Goal: Task Accomplishment & Management: Use online tool/utility

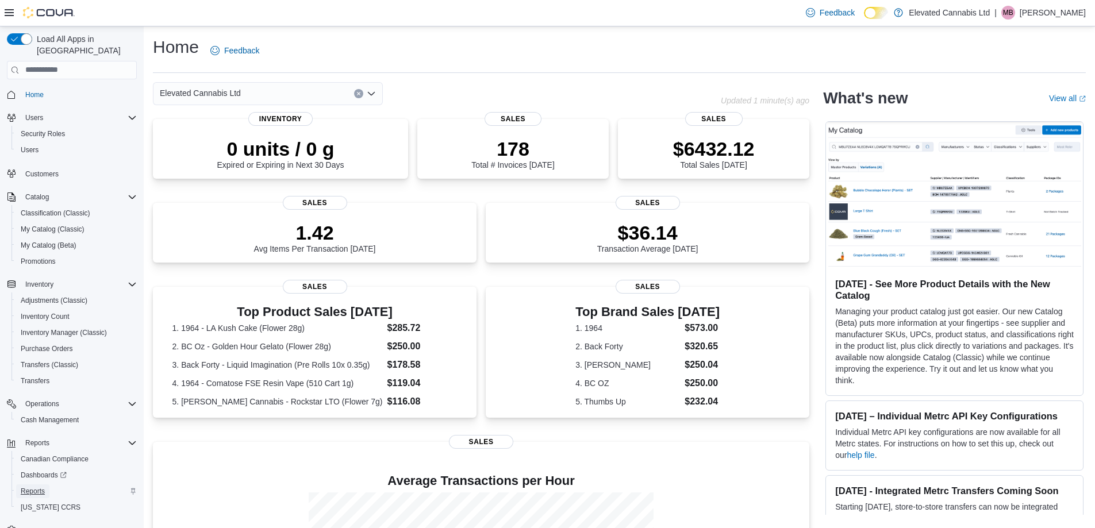
click at [35, 487] on span "Reports" at bounding box center [33, 491] width 24 height 9
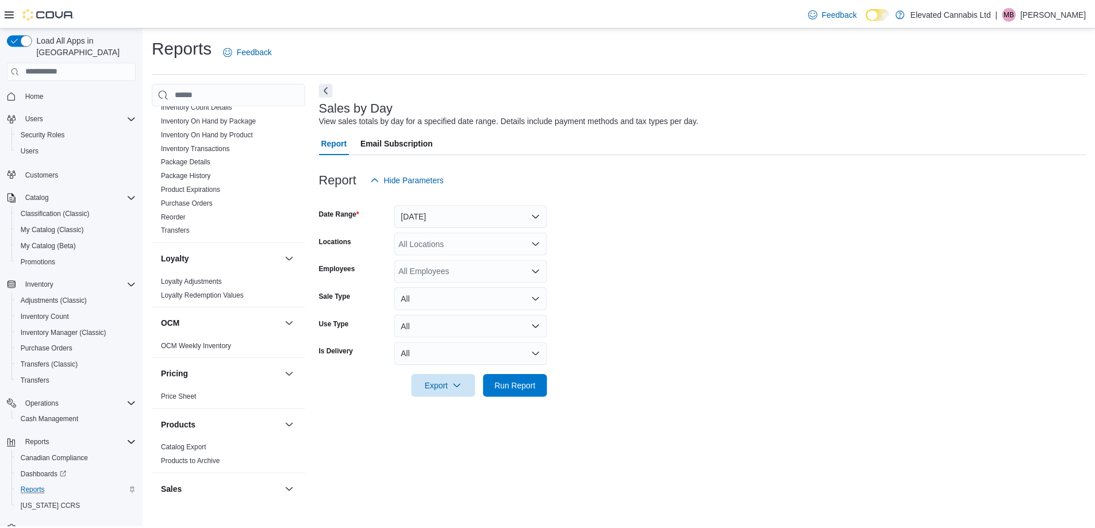
scroll to position [518, 0]
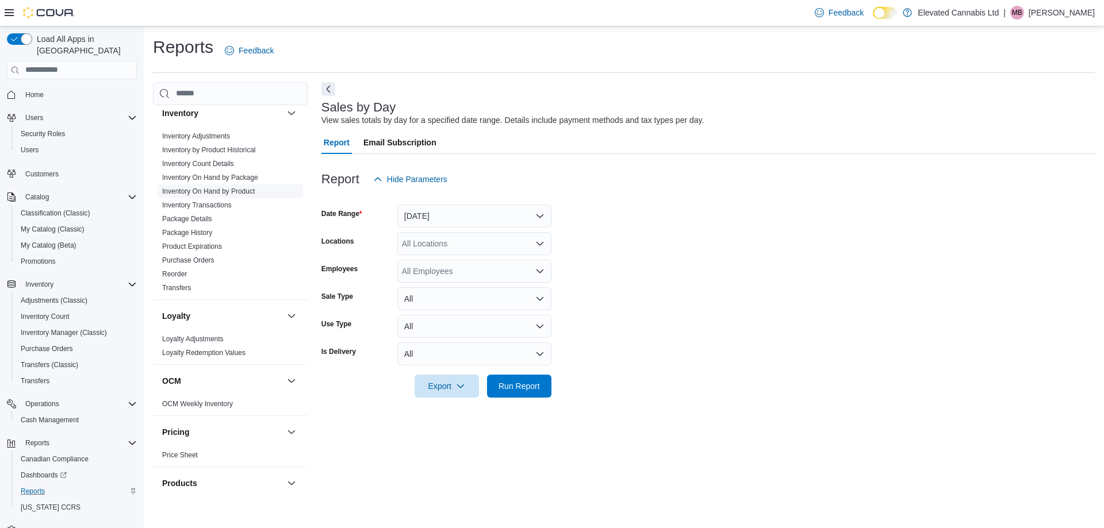
click at [231, 187] on span "Inventory On Hand by Product" at bounding box center [230, 192] width 145 height 14
click at [235, 187] on link "Inventory On Hand by Product" at bounding box center [208, 191] width 93 height 8
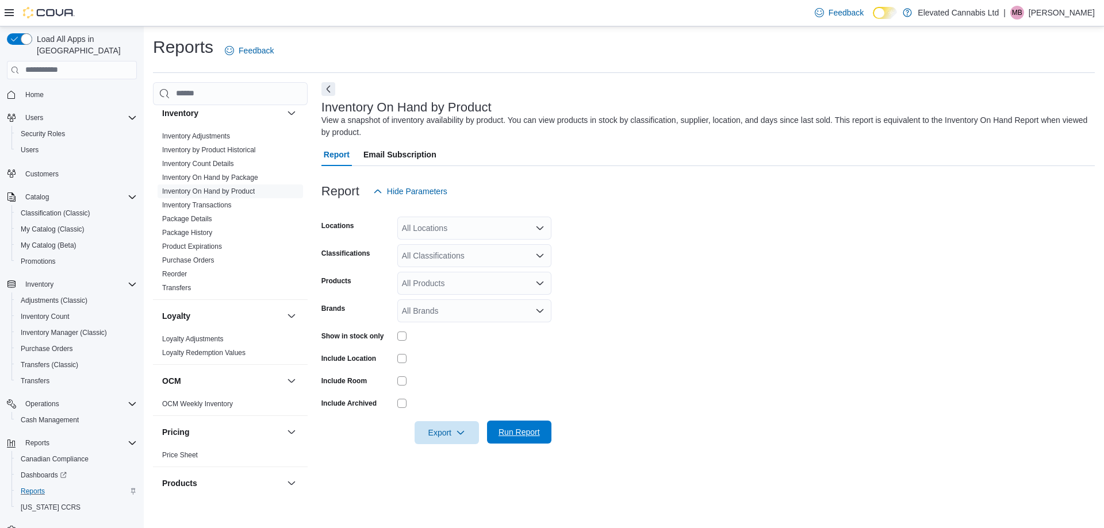
click at [522, 425] on span "Run Report" at bounding box center [519, 432] width 51 height 23
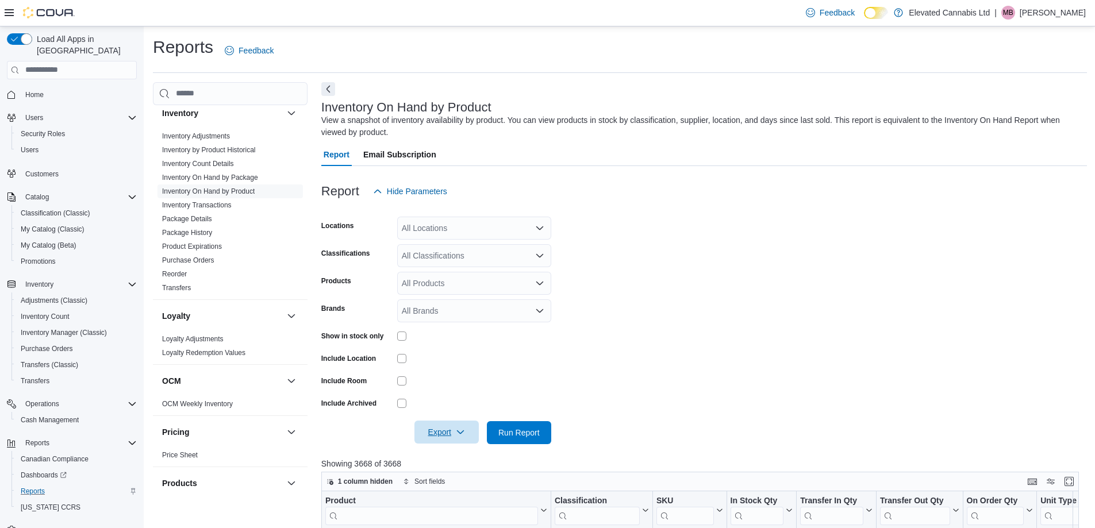
click at [458, 431] on icon "button" at bounding box center [460, 432] width 9 height 9
click at [453, 457] on span "Export to Excel" at bounding box center [449, 455] width 52 height 9
click at [40, 90] on span "Home" at bounding box center [34, 94] width 18 height 9
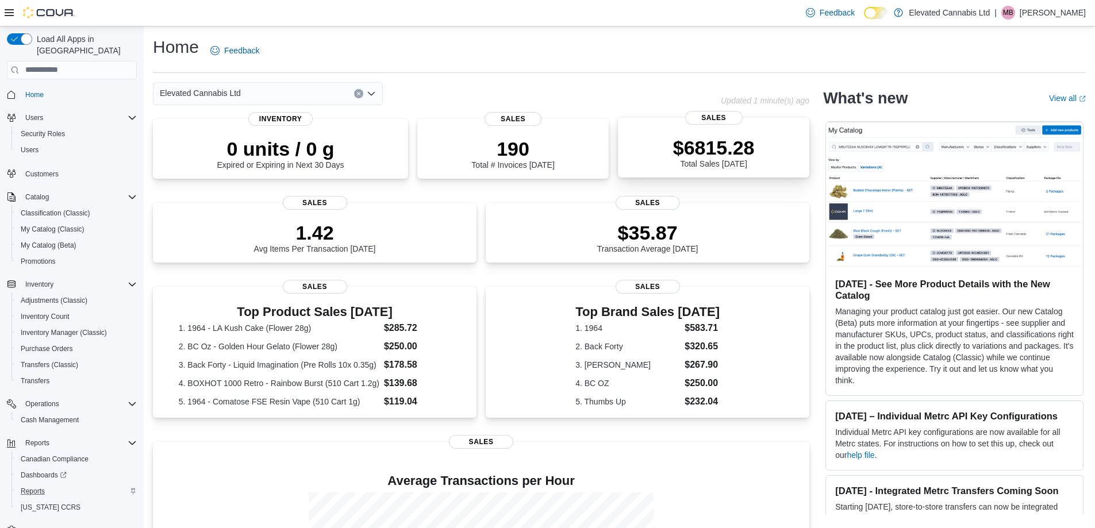
click at [716, 115] on span "Sales" at bounding box center [714, 118] width 58 height 14
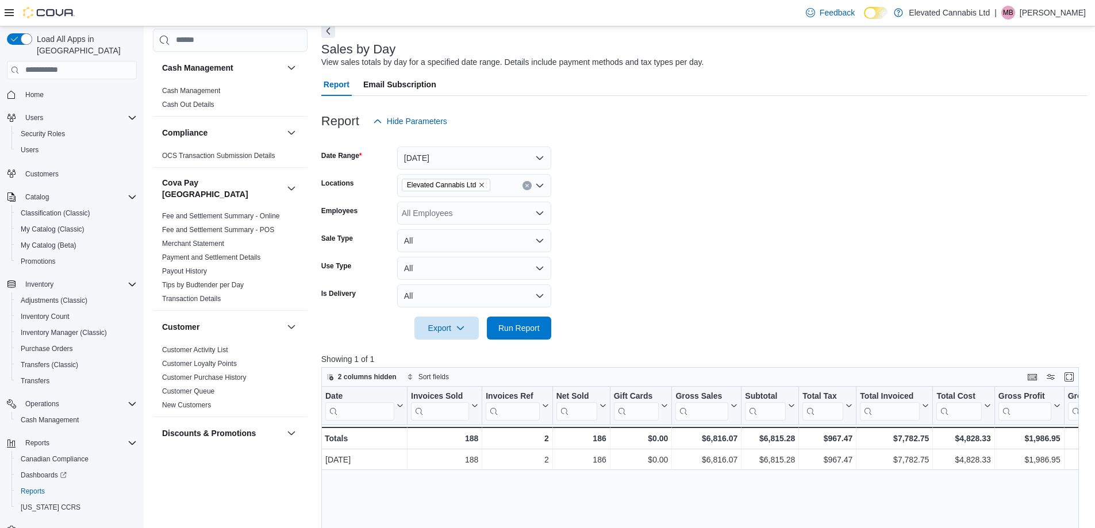
scroll to position [58, 0]
click at [434, 171] on form "Date Range Today Locations Elevated Cannabis Ltd Employees All Employees Sale T…" at bounding box center [704, 236] width 766 height 207
click at [439, 163] on button "Today" at bounding box center [474, 158] width 154 height 23
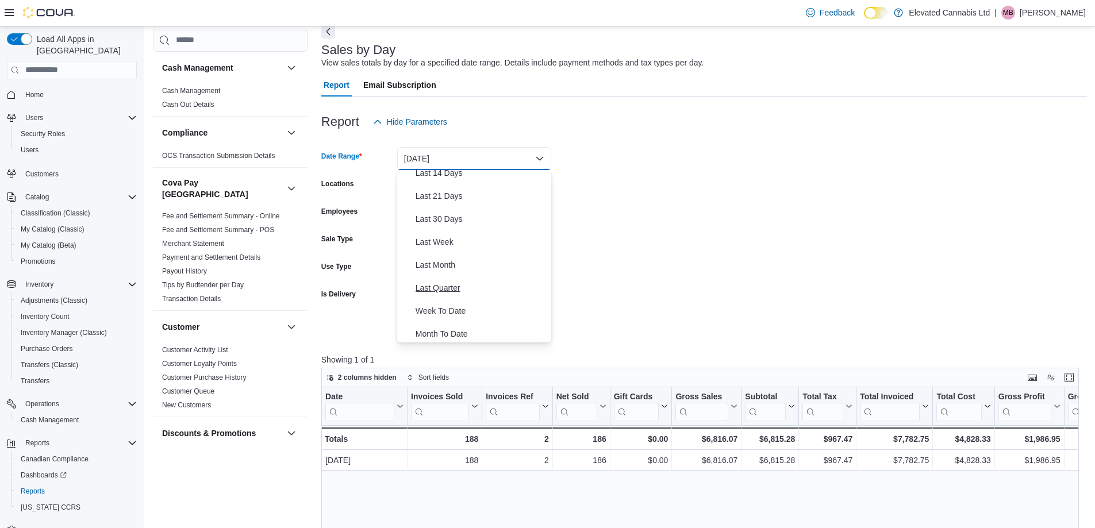
scroll to position [173, 0]
click at [454, 267] on span "Week To Date" at bounding box center [481, 262] width 131 height 14
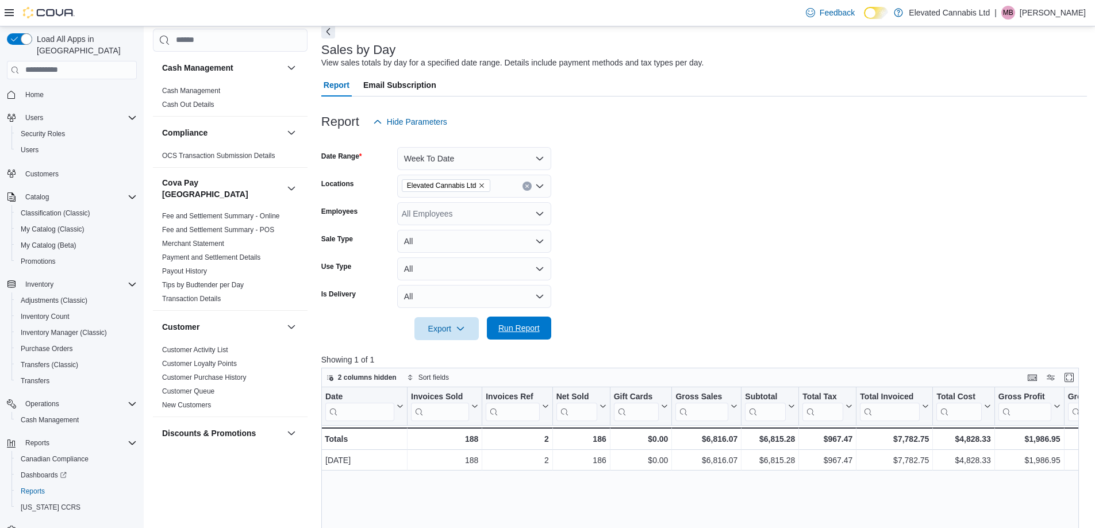
click at [508, 323] on span "Run Report" at bounding box center [519, 329] width 41 height 12
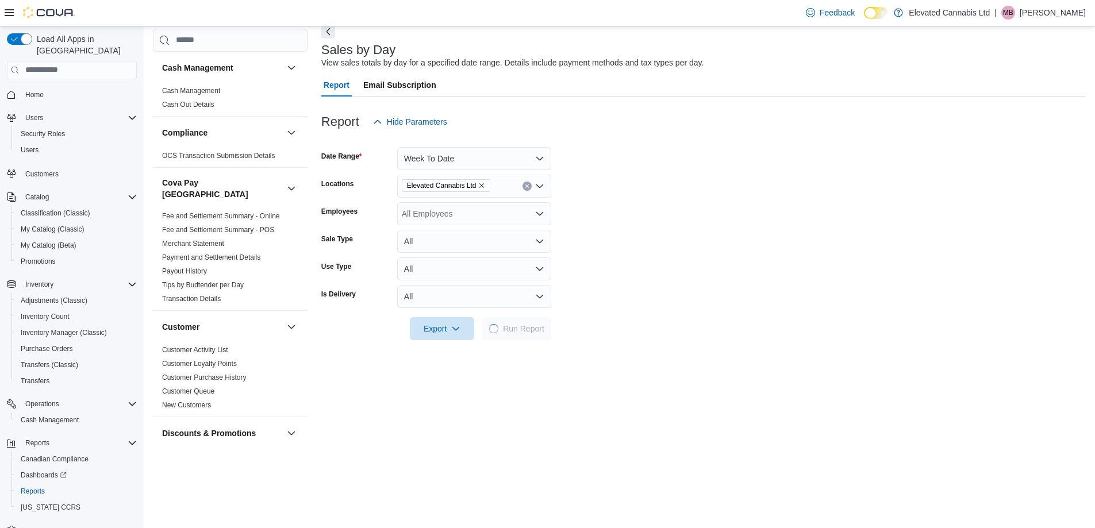
click at [628, 276] on form "Date Range Week To Date Locations Elevated Cannabis Ltd Employees All Employees…" at bounding box center [703, 236] width 765 height 207
